Goal: Transaction & Acquisition: Purchase product/service

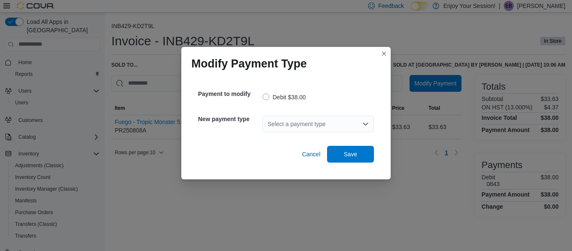
click at [293, 122] on div "Select a payment type" at bounding box center [318, 124] width 111 height 17
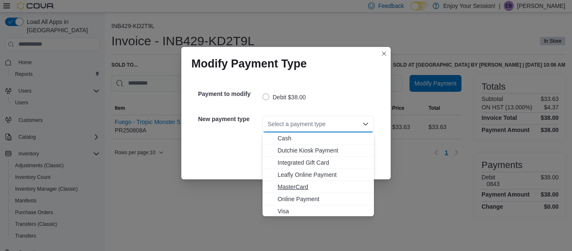
click at [303, 185] on span "MasterCard" at bounding box center [323, 187] width 91 height 8
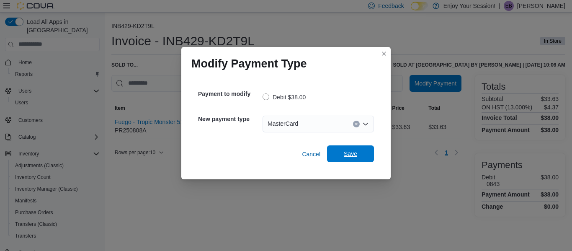
click at [347, 150] on span "Save" at bounding box center [350, 154] width 13 height 8
